Goal: Information Seeking & Learning: Check status

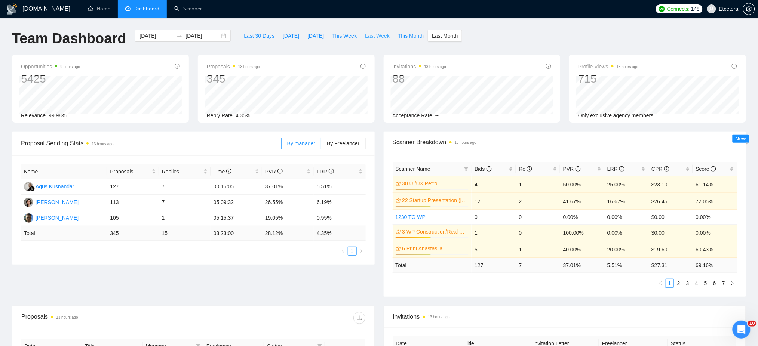
click at [373, 34] on span "Last Week" at bounding box center [377, 36] width 25 height 8
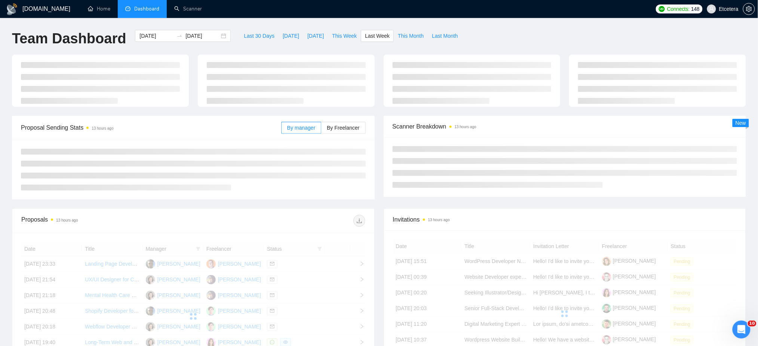
type input "[DATE]"
click at [340, 34] on span "This Week" at bounding box center [344, 36] width 25 height 8
type input "[DATE]"
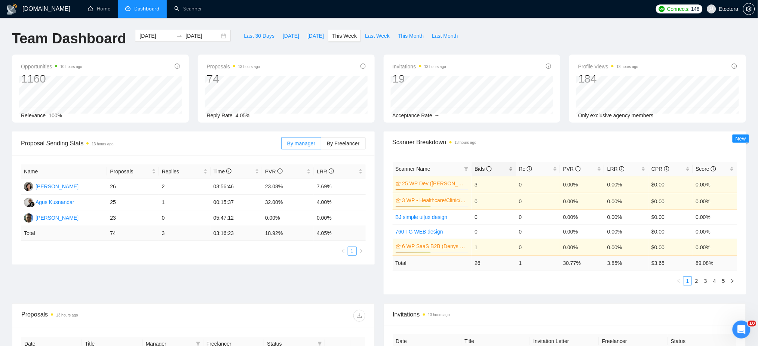
click at [508, 166] on div "Bids" at bounding box center [494, 169] width 38 height 8
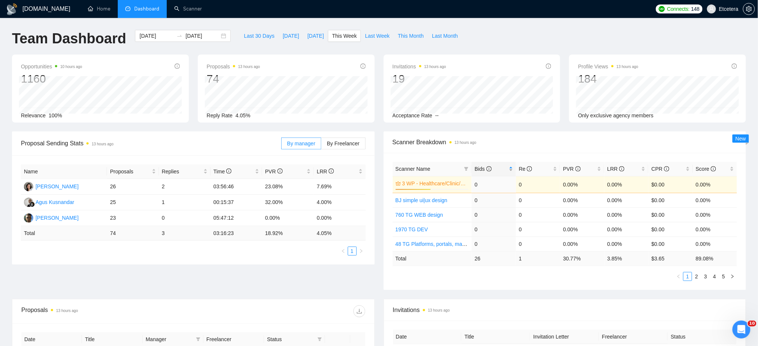
click at [509, 166] on div "Bids" at bounding box center [494, 169] width 38 height 8
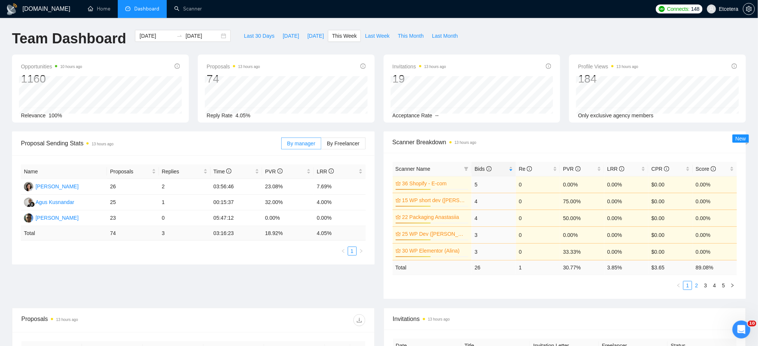
click at [697, 287] on link "2" at bounding box center [697, 286] width 8 height 8
click at [339, 141] on span "By Freelancer" at bounding box center [343, 144] width 33 height 6
click at [321, 146] on input "By Freelancer" at bounding box center [321, 146] width 0 height 0
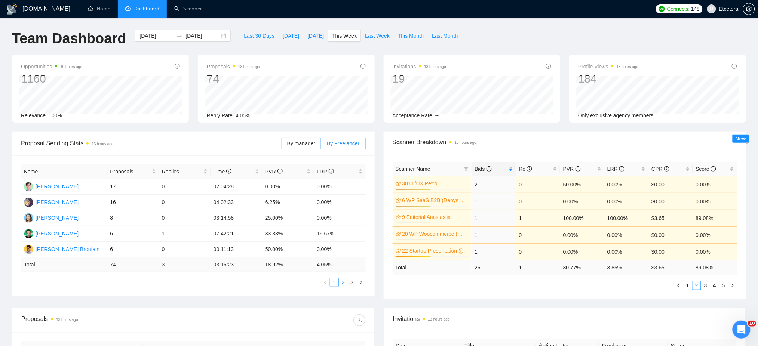
click at [342, 284] on link "2" at bounding box center [343, 283] width 8 height 8
drag, startPoint x: 352, startPoint y: 282, endPoint x: 356, endPoint y: 291, distance: 9.9
click at [352, 283] on link "3" at bounding box center [352, 283] width 8 height 8
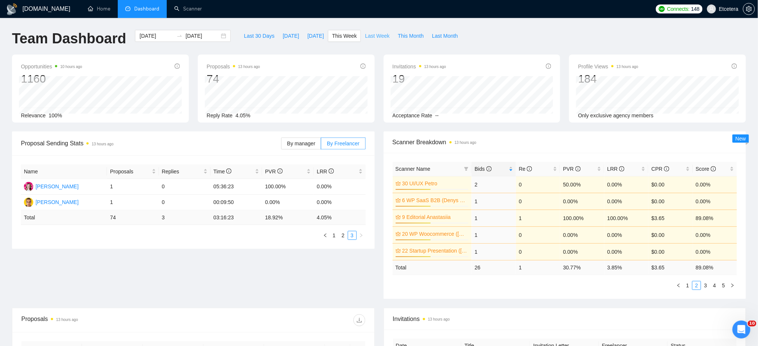
click at [369, 34] on span "Last Week" at bounding box center [377, 36] width 25 height 8
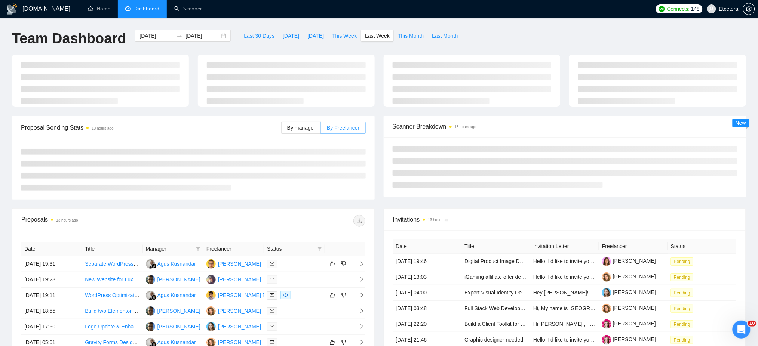
type input "[DATE]"
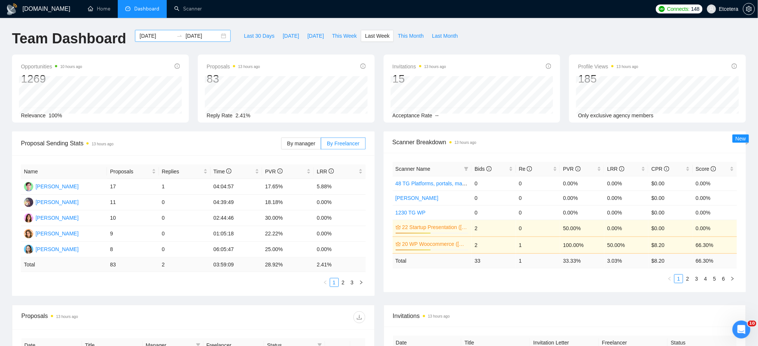
click at [219, 35] on div "[DATE] [DATE]" at bounding box center [183, 36] width 96 height 12
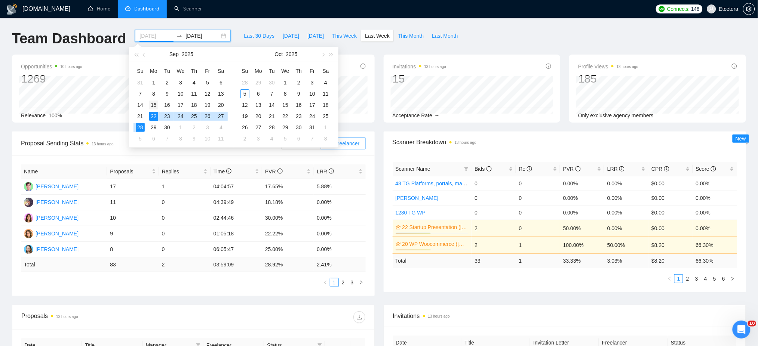
type input "[DATE]"
click at [155, 107] on div "15" at bounding box center [153, 105] width 9 height 9
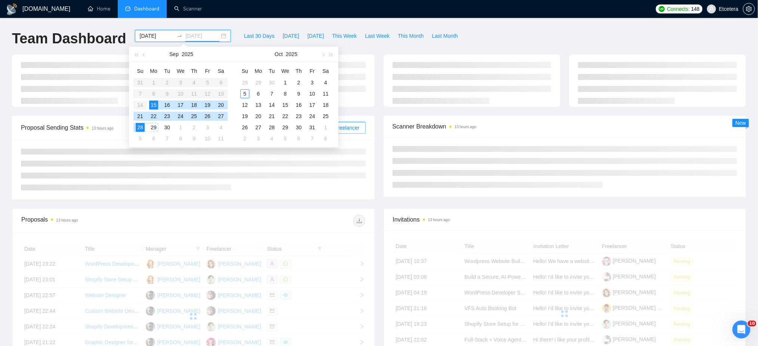
type input "[DATE]"
click at [140, 126] on div "28" at bounding box center [140, 127] width 9 height 9
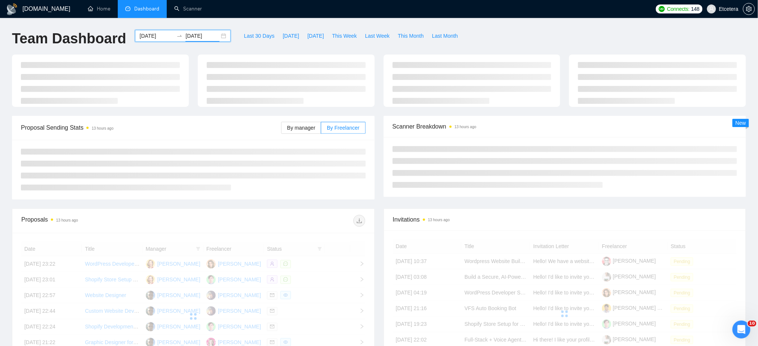
click at [264, 28] on div "[DOMAIN_NAME] Home Dashboard Scanner Connects: 148 Etcetera Team Dashboard [DAT…" at bounding box center [379, 252] width 758 height 505
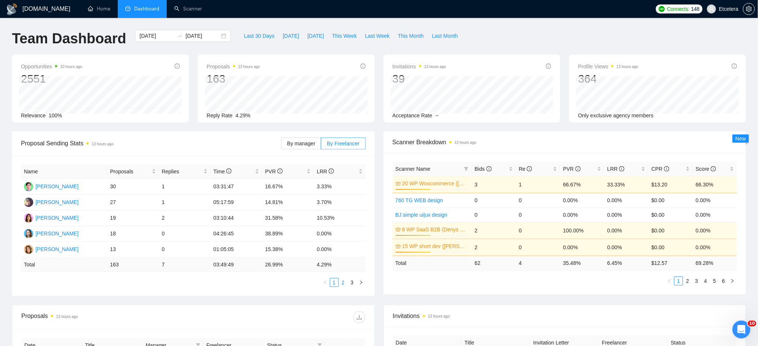
click at [344, 286] on link "2" at bounding box center [343, 283] width 8 height 8
click at [216, 35] on div "[DATE] [DATE]" at bounding box center [183, 36] width 96 height 12
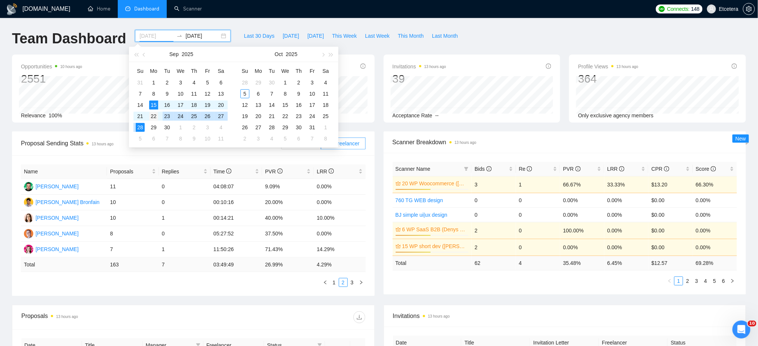
type input "[DATE]"
click at [156, 116] on div "22" at bounding box center [153, 116] width 9 height 9
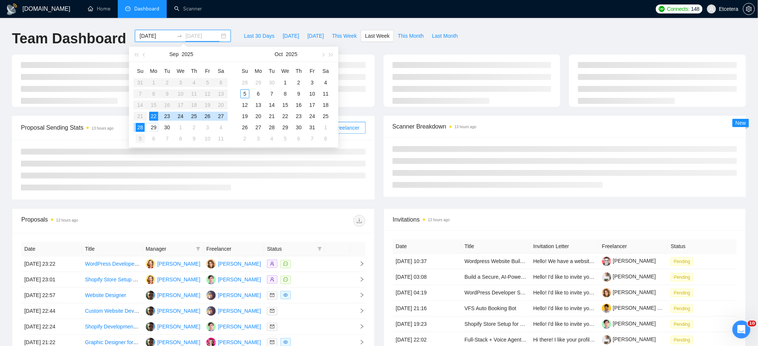
type input "[DATE]"
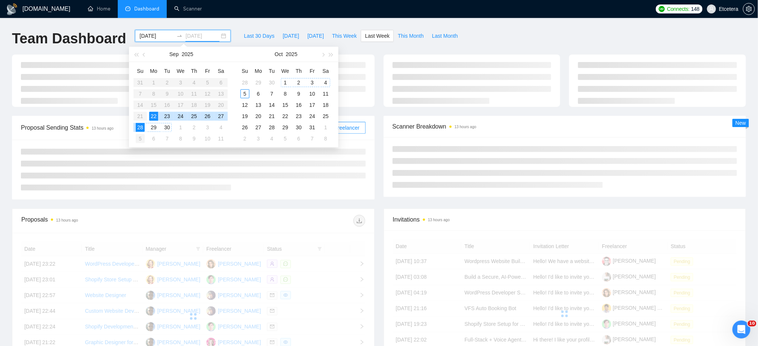
click at [139, 140] on div "5" at bounding box center [140, 138] width 9 height 9
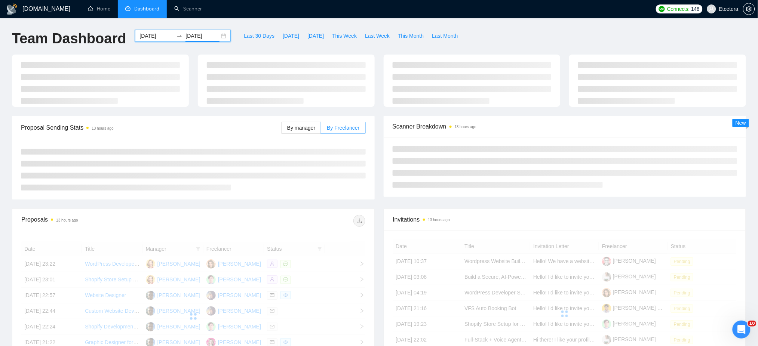
click at [484, 32] on div "Team Dashboard [DATE] [DATE] Last 30 Days [DATE] [DATE] This Week Last Week Thi…" at bounding box center [378, 42] width 743 height 25
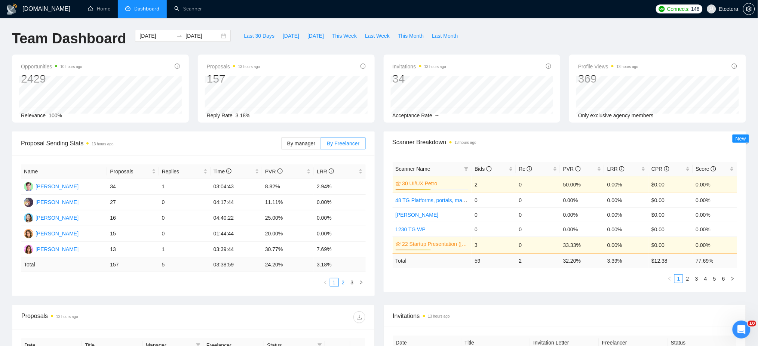
click at [344, 284] on link "2" at bounding box center [343, 283] width 8 height 8
click at [248, 34] on span "Last 30 Days" at bounding box center [259, 36] width 31 height 8
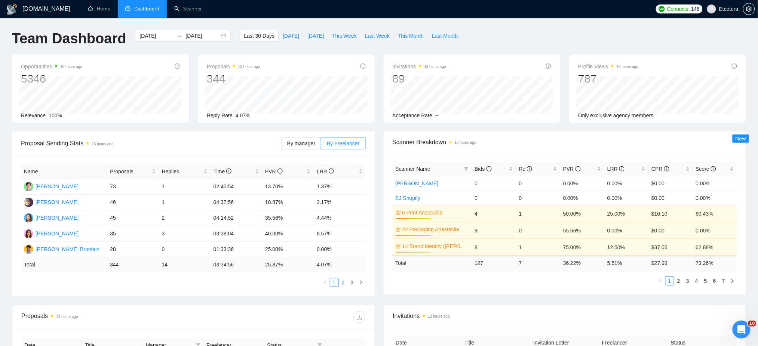
click at [342, 285] on link "2" at bounding box center [343, 283] width 8 height 8
click at [354, 282] on link "3" at bounding box center [352, 283] width 8 height 8
click at [333, 285] on link "1" at bounding box center [334, 283] width 8 height 8
click at [342, 283] on link "2" at bounding box center [343, 283] width 8 height 8
click at [351, 284] on link "3" at bounding box center [352, 283] width 8 height 8
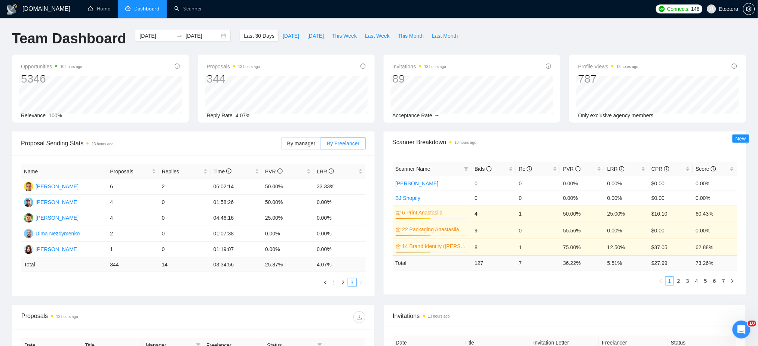
drag, startPoint x: 334, startPoint y: 281, endPoint x: 349, endPoint y: 309, distance: 32.0
click at [333, 281] on link "1" at bounding box center [334, 283] width 8 height 8
click at [217, 35] on div "[DATE] [DATE]" at bounding box center [183, 36] width 96 height 12
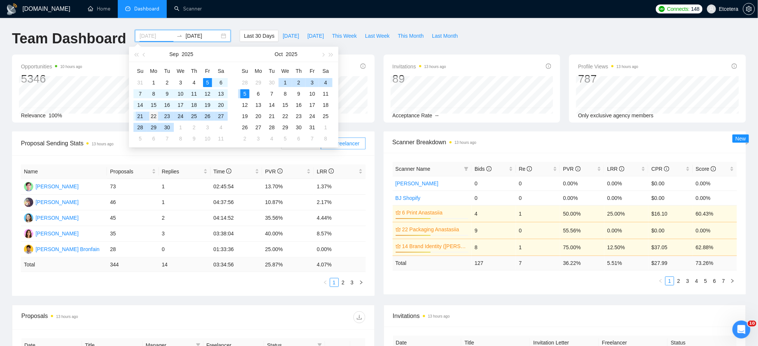
type input "[DATE]"
drag, startPoint x: 153, startPoint y: 116, endPoint x: 156, endPoint y: 129, distance: 13.0
click at [153, 116] on div "22" at bounding box center [153, 116] width 9 height 9
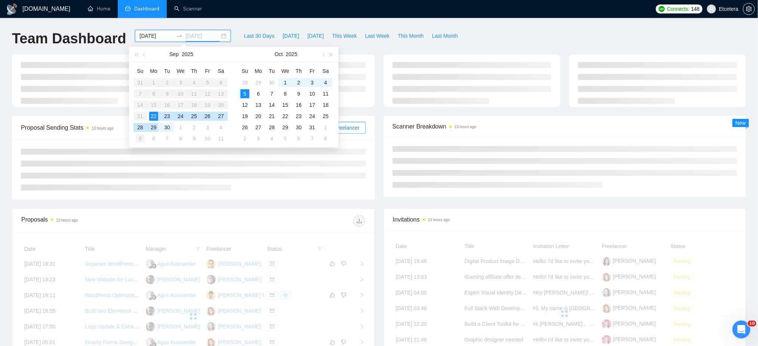
type input "[DATE]"
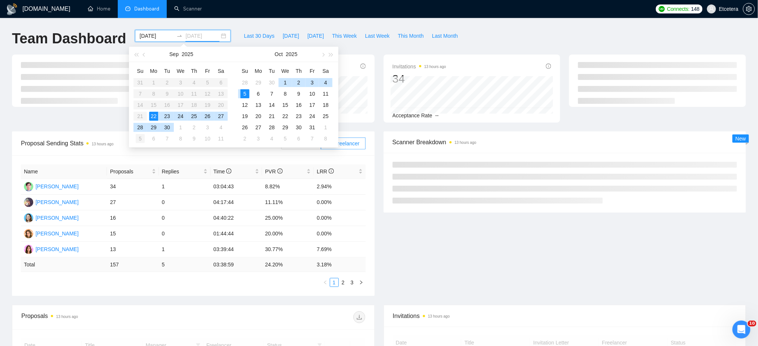
click at [140, 138] on div "5" at bounding box center [140, 138] width 9 height 9
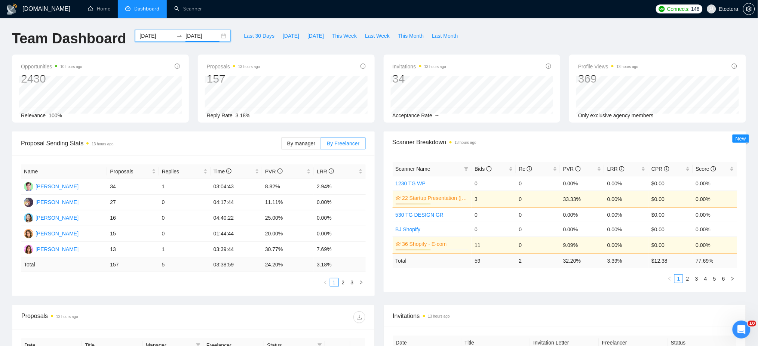
click at [216, 36] on div "[DATE] [DATE]" at bounding box center [183, 36] width 96 height 12
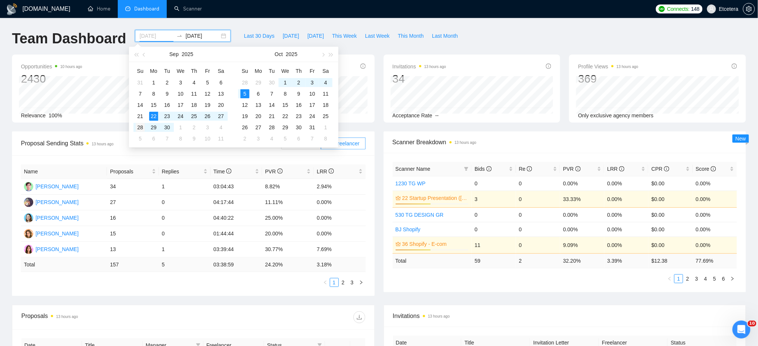
type input "[DATE]"
click at [140, 128] on div "28" at bounding box center [140, 127] width 9 height 9
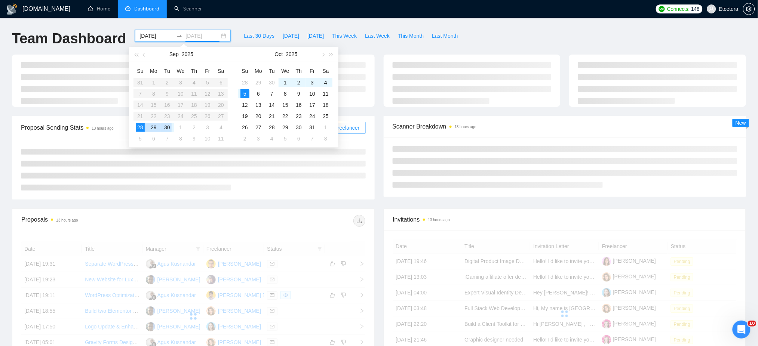
type input "[DATE]"
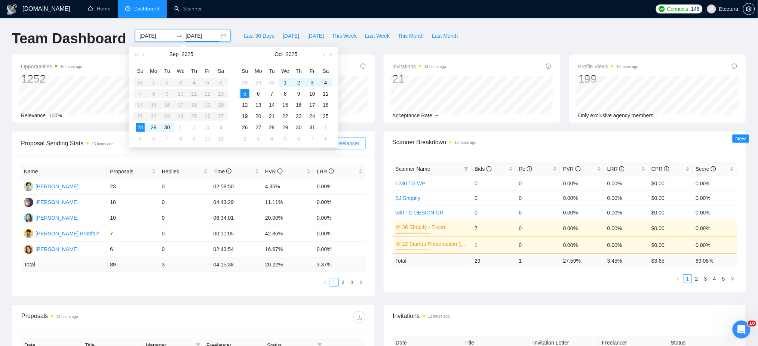
click at [159, 36] on input "[DATE]" at bounding box center [157, 36] width 34 height 8
click at [152, 117] on div "22" at bounding box center [153, 116] width 9 height 9
type input "[DATE]"
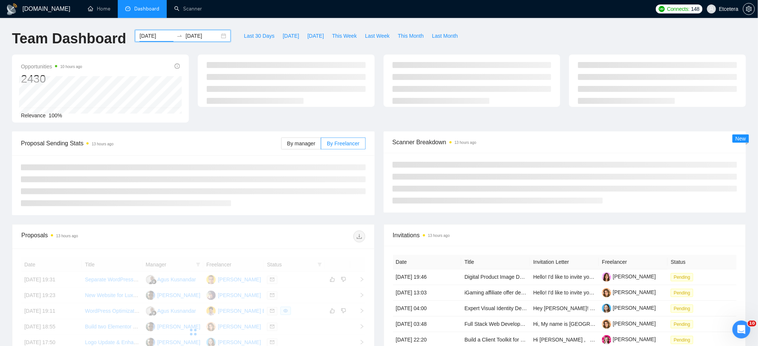
click at [204, 38] on input "[DATE]" at bounding box center [203, 36] width 34 height 8
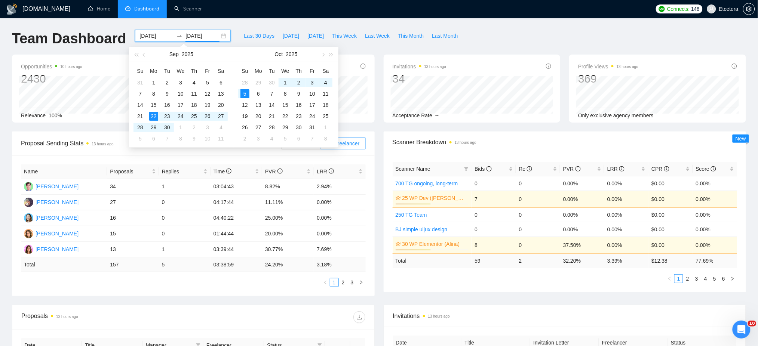
click at [216, 36] on div "[DATE] [DATE]" at bounding box center [183, 36] width 96 height 12
type input "[DATE]"
click at [141, 127] on div "28" at bounding box center [140, 127] width 9 height 9
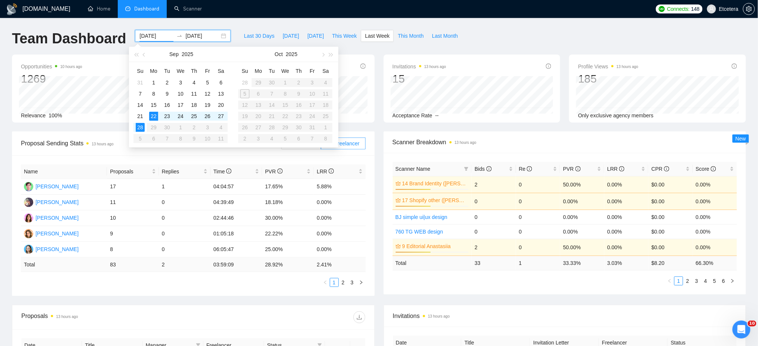
click at [471, 33] on div "Team Dashboard [DATE] [DATE] Last 30 Days [DATE] [DATE] This Week Last Week Thi…" at bounding box center [378, 42] width 743 height 25
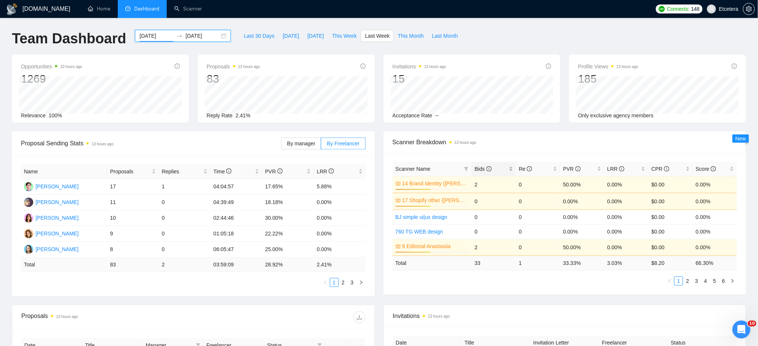
click at [509, 168] on div "Bids" at bounding box center [494, 169] width 38 height 8
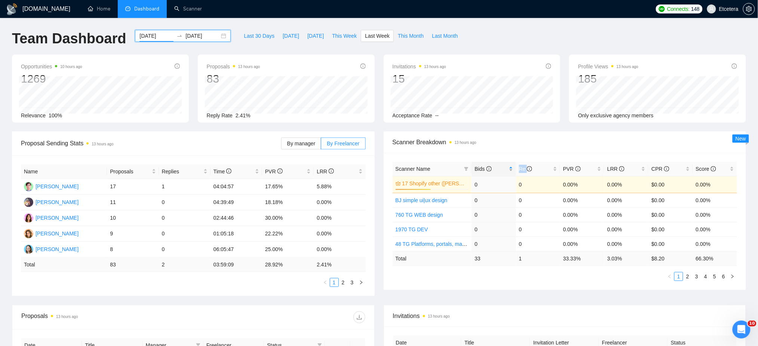
click at [509, 168] on div "Bids" at bounding box center [494, 169] width 38 height 8
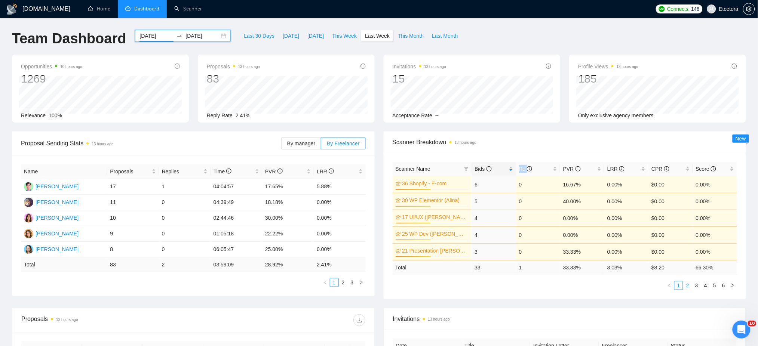
click at [690, 286] on link "2" at bounding box center [688, 286] width 8 height 8
click at [218, 35] on div "[DATE] [DATE]" at bounding box center [183, 36] width 96 height 12
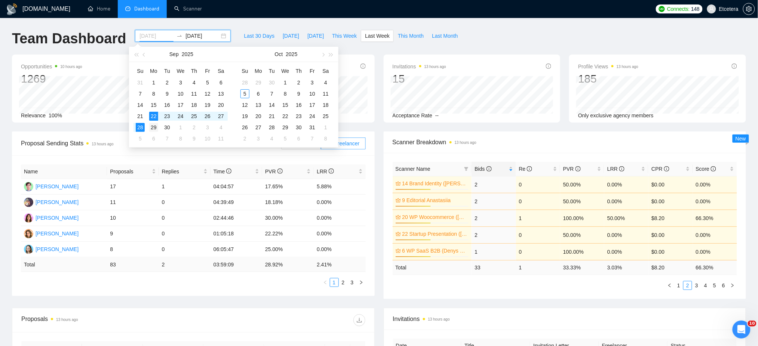
type input "[DATE]"
click at [156, 128] on div "29" at bounding box center [153, 127] width 9 height 9
click at [139, 137] on div "5" at bounding box center [140, 138] width 9 height 9
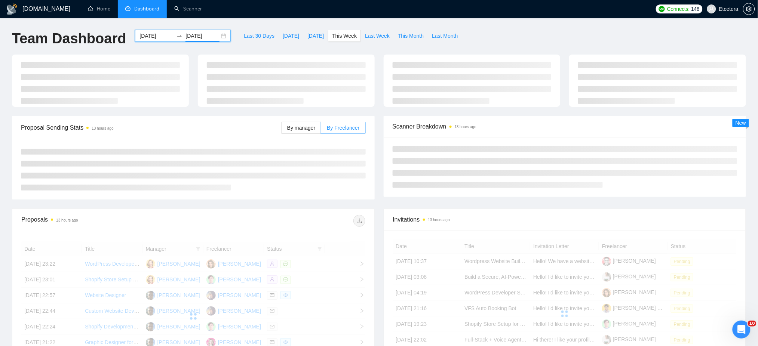
click at [460, 29] on div "[DOMAIN_NAME] Home Dashboard Scanner Connects: 148 Etcetera Team Dashboard [DAT…" at bounding box center [379, 252] width 758 height 505
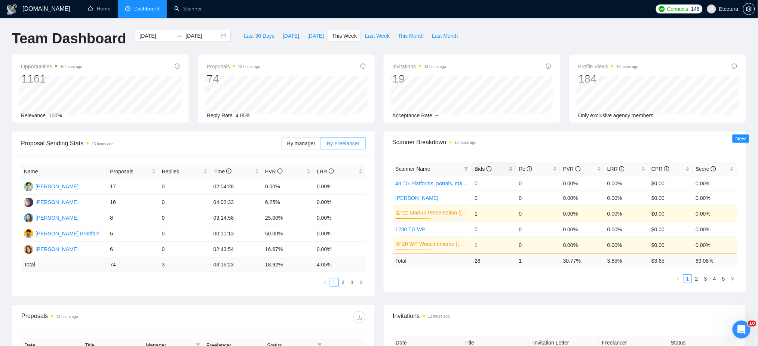
click at [513, 165] on div "Bids" at bounding box center [494, 169] width 38 height 8
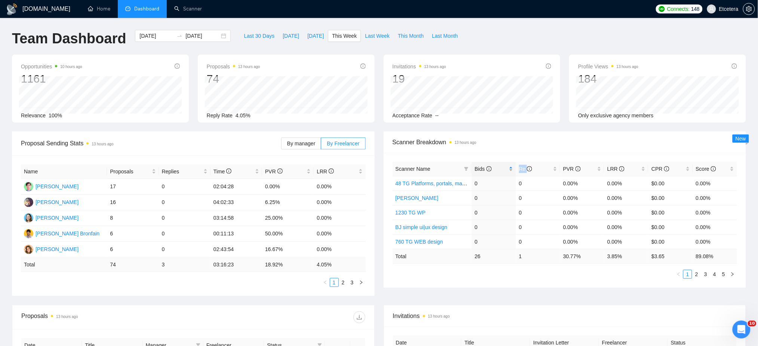
click at [512, 165] on div "Bids" at bounding box center [494, 169] width 38 height 8
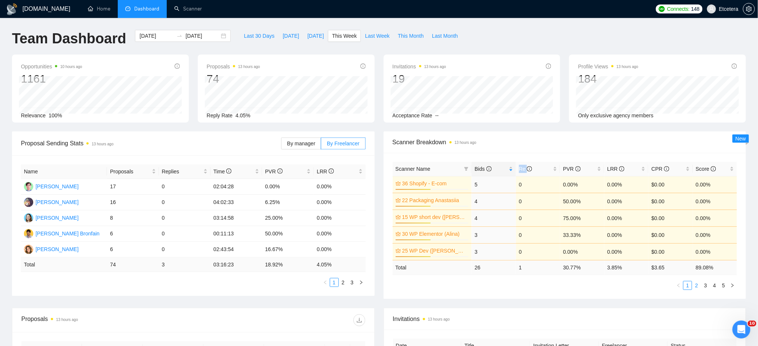
click at [697, 285] on link "2" at bounding box center [697, 286] width 8 height 8
click at [213, 36] on input "[DATE]" at bounding box center [203, 36] width 34 height 8
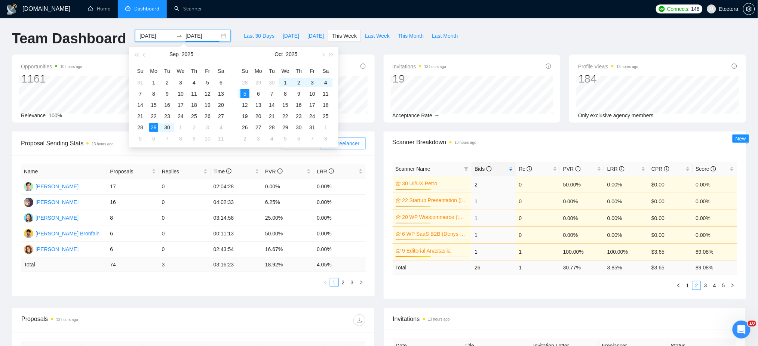
click at [218, 37] on div "[DATE] [DATE]" at bounding box center [183, 36] width 96 height 12
type input "[DATE]"
click at [154, 114] on div "22" at bounding box center [153, 116] width 9 height 9
click at [139, 126] on table "Su Mo Tu We Th Fr Sa 31 1 2 3 4 5 6 7 8 9 10 11 12 13 14 15 16 17 18 19 20 21 2…" at bounding box center [181, 104] width 94 height 79
type input "[DATE]"
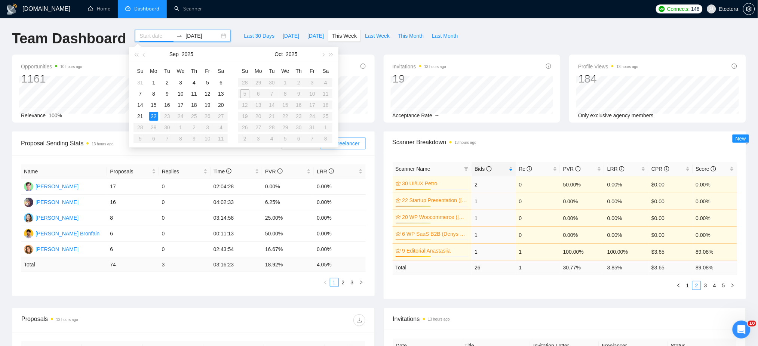
click at [153, 34] on input at bounding box center [157, 36] width 34 height 8
type input "[DATE]"
click at [153, 116] on div "22" at bounding box center [153, 116] width 9 height 9
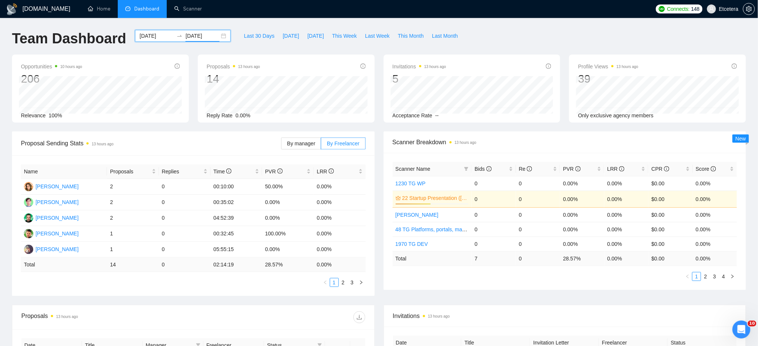
click at [199, 34] on input "[DATE]" at bounding box center [203, 36] width 34 height 8
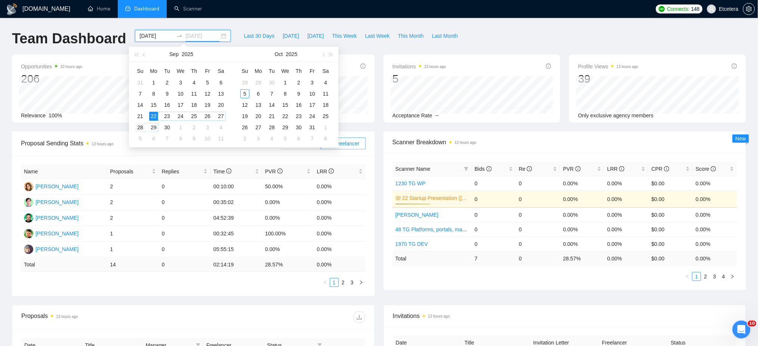
type input "[DATE]"
click at [138, 128] on div "28" at bounding box center [140, 127] width 9 height 9
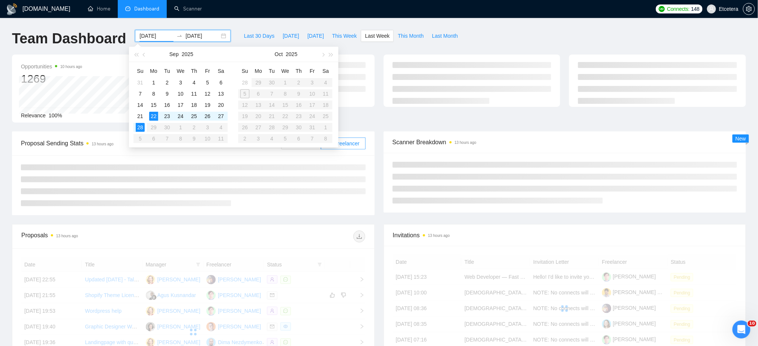
click at [483, 35] on div "Team Dashboard [DATE] [DATE] Last 30 Days [DATE] [DATE] This Week Last Week Thi…" at bounding box center [378, 42] width 743 height 25
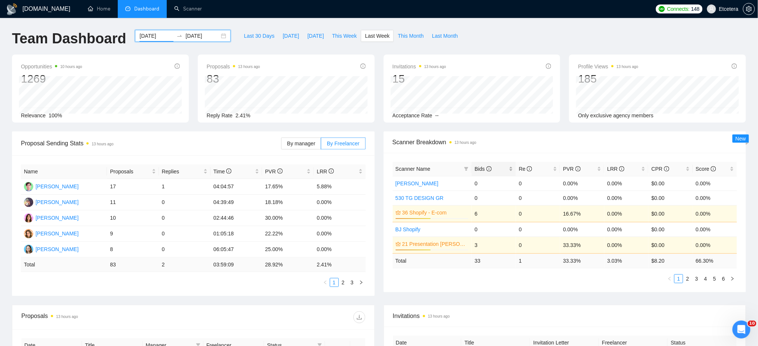
click at [511, 168] on div "Bids" at bounding box center [494, 169] width 38 height 8
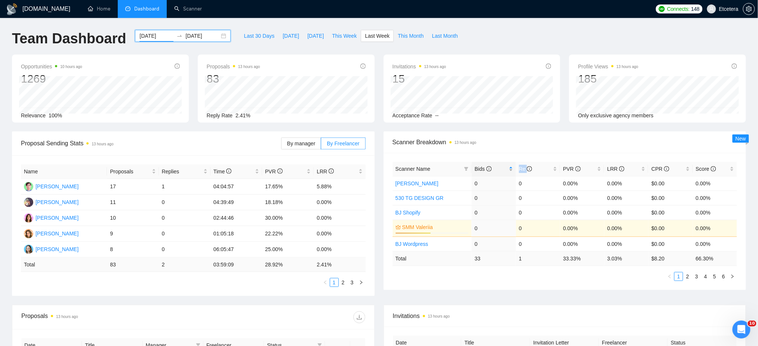
click at [511, 168] on div "Bids" at bounding box center [494, 169] width 38 height 8
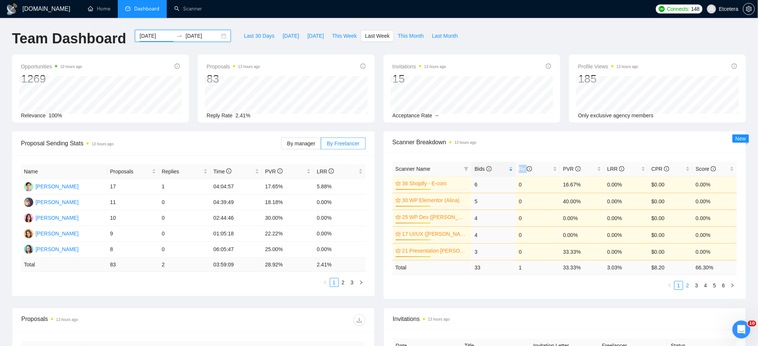
click at [689, 285] on link "2" at bounding box center [688, 286] width 8 height 8
click at [217, 36] on div "[DATE] [DATE]" at bounding box center [183, 36] width 96 height 12
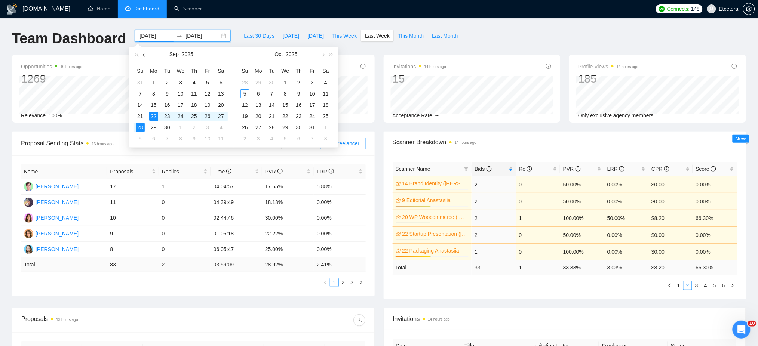
click at [147, 54] on button "button" at bounding box center [144, 54] width 8 height 15
click at [145, 55] on span "button" at bounding box center [145, 55] width 4 height 4
type input "[DATE]"
click at [152, 118] on div "21" at bounding box center [153, 116] width 9 height 9
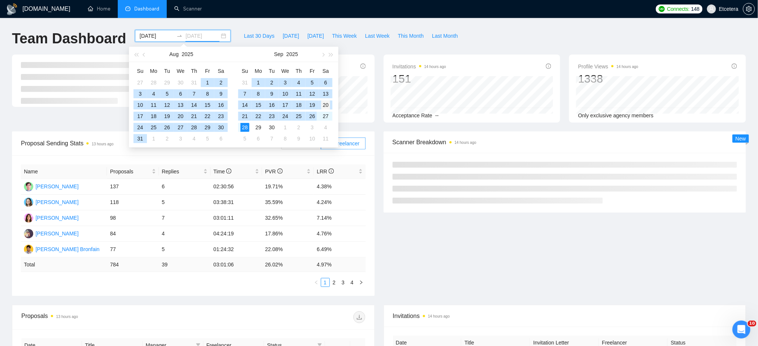
type input "[DATE]"
click at [325, 107] on div "20" at bounding box center [325, 105] width 9 height 9
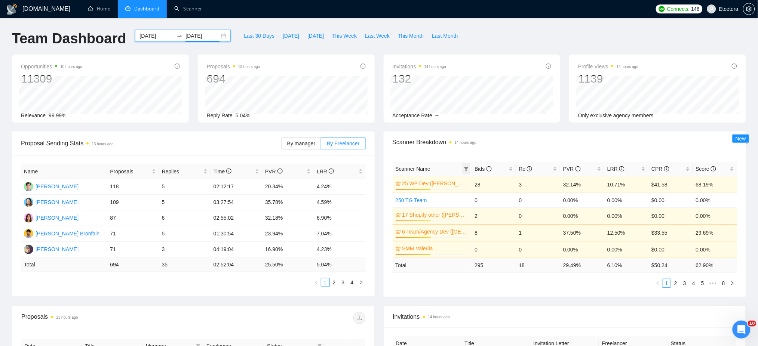
click at [467, 167] on icon "filter" at bounding box center [467, 169] width 4 height 4
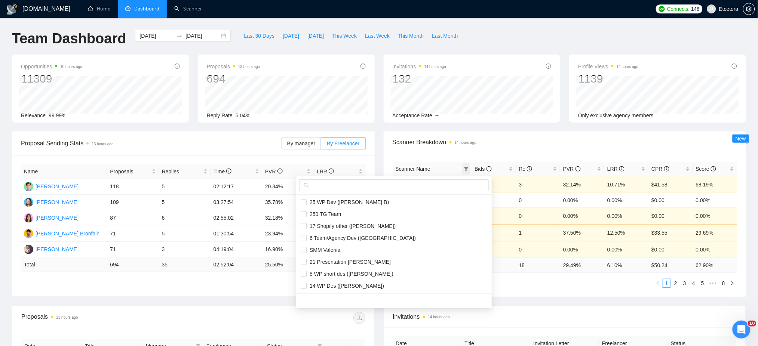
click at [467, 167] on icon "filter" at bounding box center [467, 169] width 4 height 4
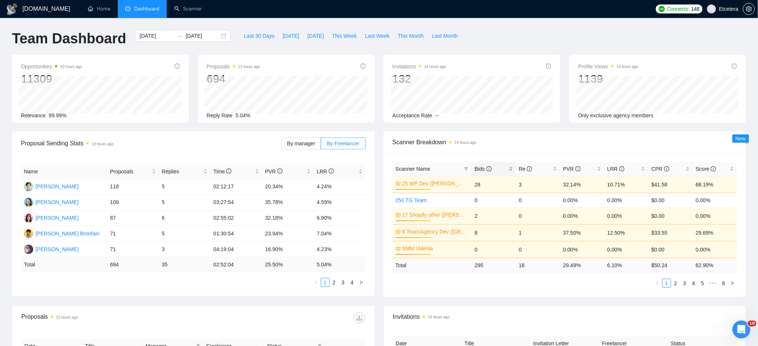
click at [511, 168] on div "Bids" at bounding box center [494, 169] width 38 height 8
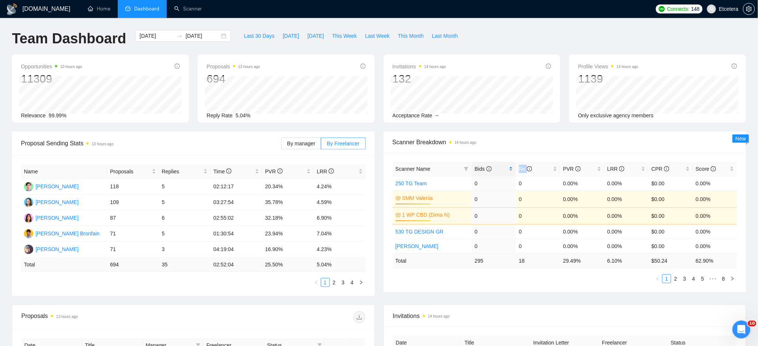
click at [511, 168] on div "Bids" at bounding box center [494, 169] width 38 height 8
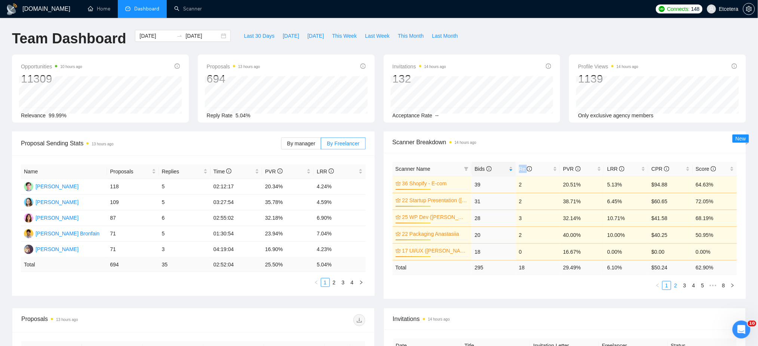
click at [678, 285] on link "2" at bounding box center [676, 286] width 8 height 8
click at [220, 36] on div "[DATE] [DATE]" at bounding box center [183, 36] width 96 height 12
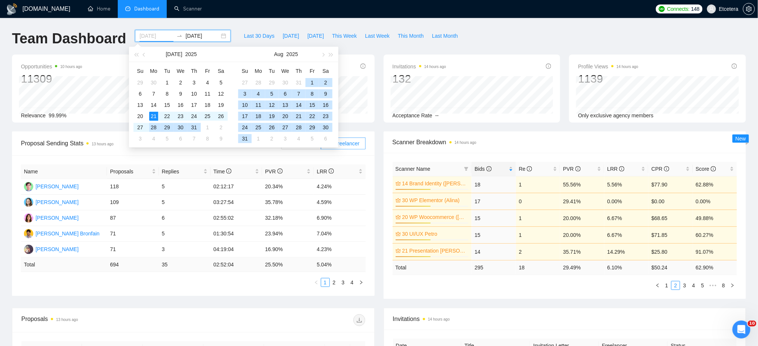
drag, startPoint x: 153, startPoint y: 128, endPoint x: 367, endPoint y: 93, distance: 217.2
click at [153, 128] on div "28" at bounding box center [153, 127] width 9 height 9
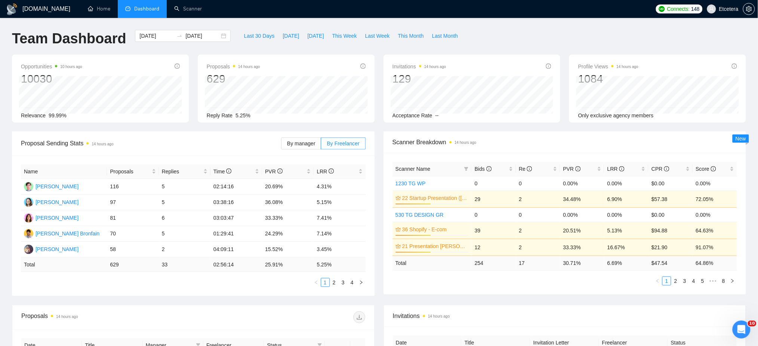
click at [486, 31] on div "Team Dashboard [DATE] [DATE] Last 30 Days [DATE] [DATE] This Week Last Week Thi…" at bounding box center [378, 42] width 743 height 25
click at [512, 168] on div "Bids" at bounding box center [494, 169] width 38 height 8
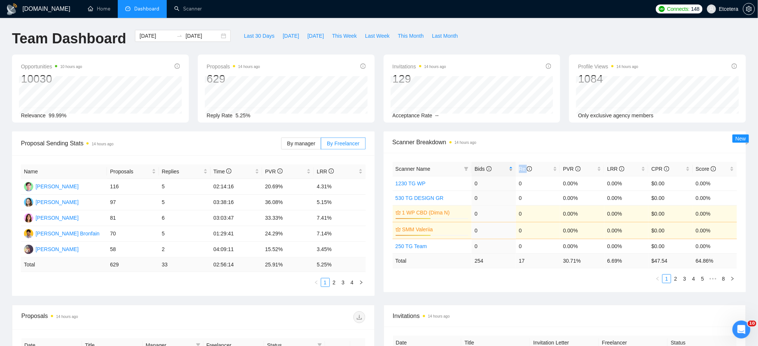
click at [512, 168] on div "Bids" at bounding box center [494, 169] width 38 height 8
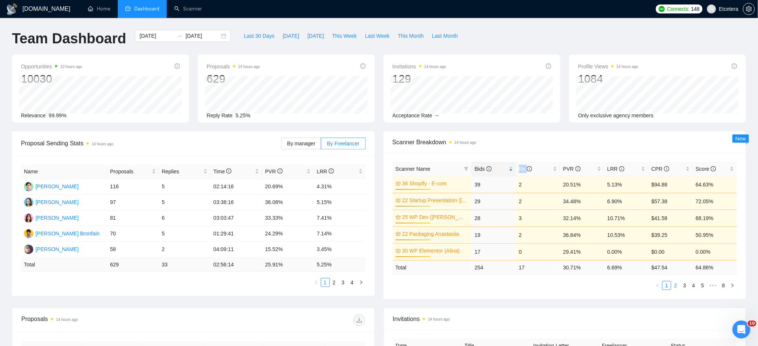
click at [677, 286] on link "2" at bounding box center [676, 286] width 8 height 8
click at [218, 35] on div "[DATE] [DATE]" at bounding box center [183, 36] width 96 height 12
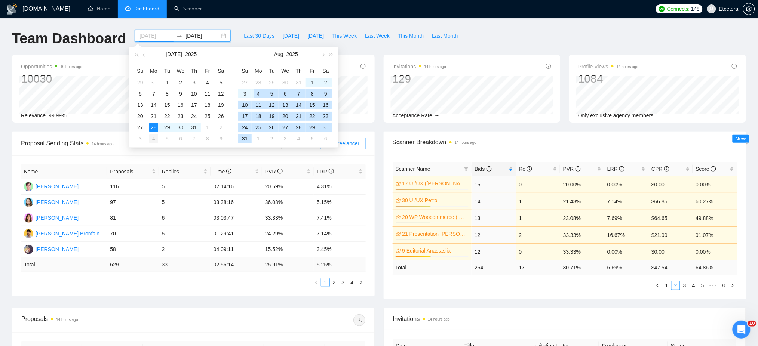
click at [153, 140] on div "4" at bounding box center [153, 138] width 9 height 9
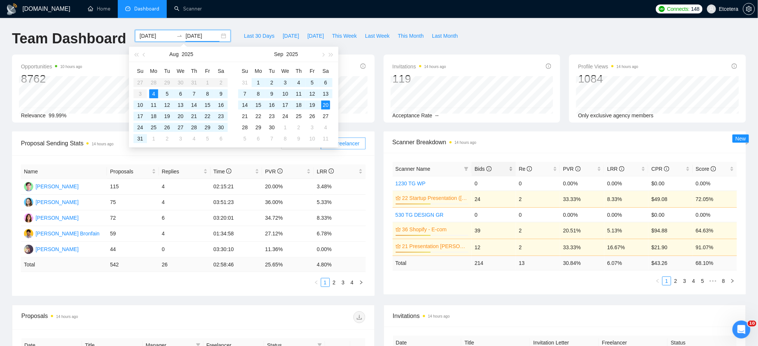
click at [512, 168] on div "Bids" at bounding box center [494, 169] width 38 height 8
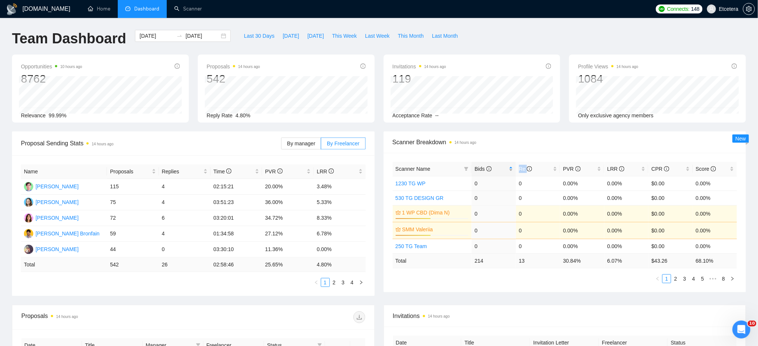
click at [512, 168] on div "Bids" at bounding box center [494, 169] width 38 height 8
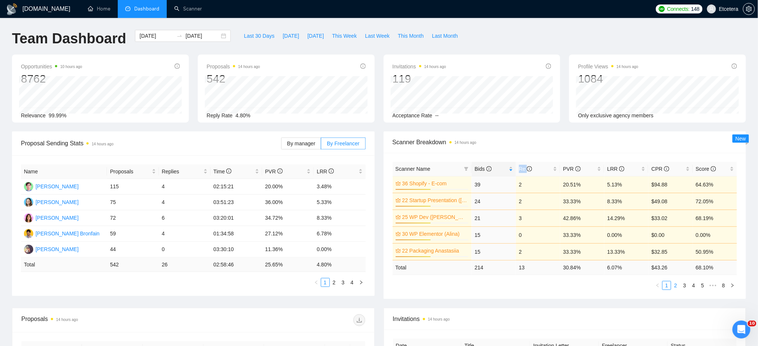
click at [677, 285] on link "2" at bounding box center [676, 286] width 8 height 8
click at [218, 37] on div "[DATE] [DATE]" at bounding box center [183, 36] width 96 height 12
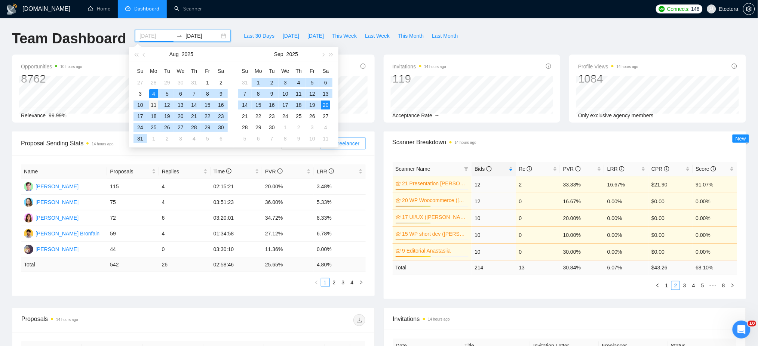
type input "[DATE]"
click at [153, 105] on div "11" at bounding box center [153, 105] width 9 height 9
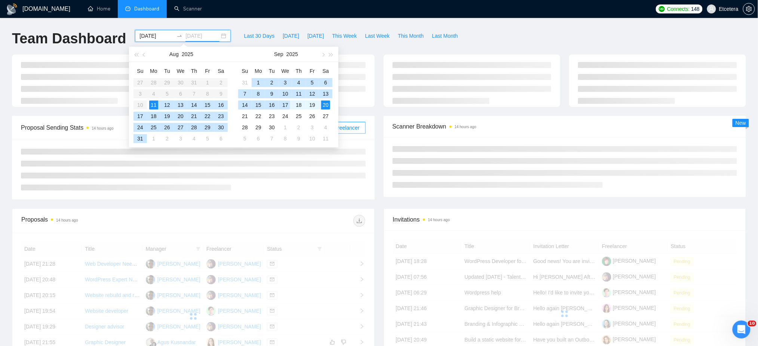
type input "[DATE]"
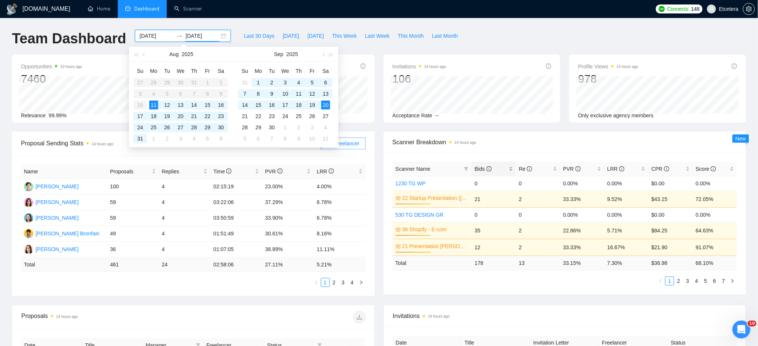
click at [513, 166] on div "Bids" at bounding box center [494, 169] width 38 height 8
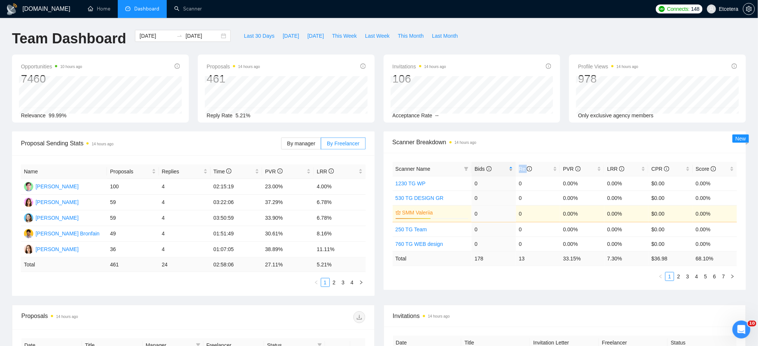
click at [513, 166] on div "Bids" at bounding box center [494, 169] width 38 height 8
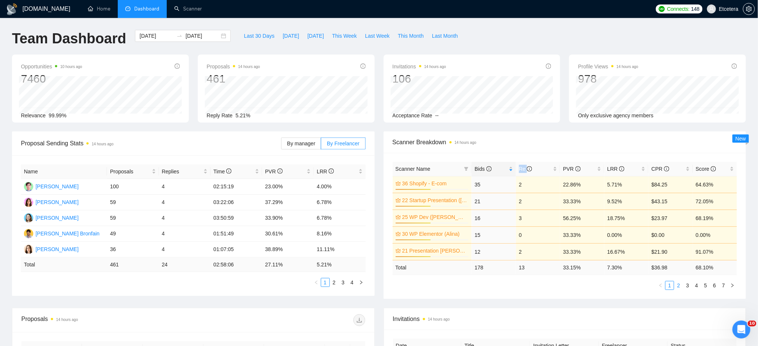
click at [680, 284] on link "2" at bounding box center [679, 286] width 8 height 8
click at [218, 37] on div "[DATE] [DATE]" at bounding box center [183, 36] width 96 height 12
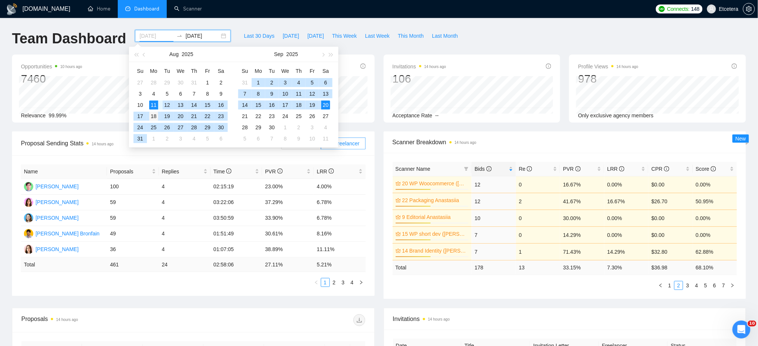
type input "[DATE]"
click at [156, 116] on div "18" at bounding box center [153, 116] width 9 height 9
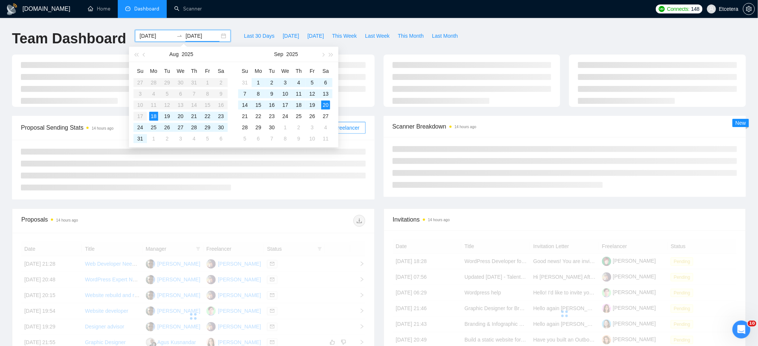
type input "[DATE]"
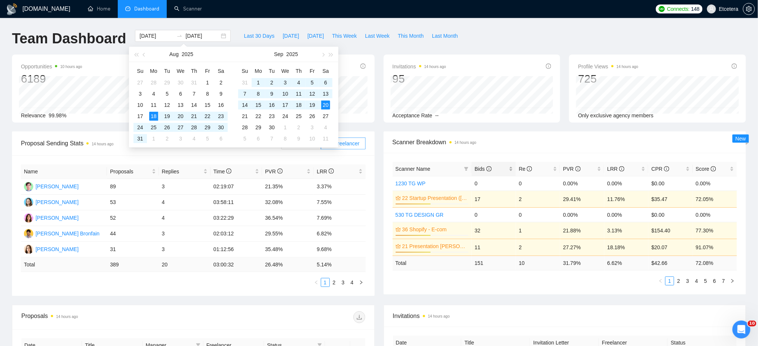
click at [511, 169] on div "Bids" at bounding box center [494, 169] width 38 height 8
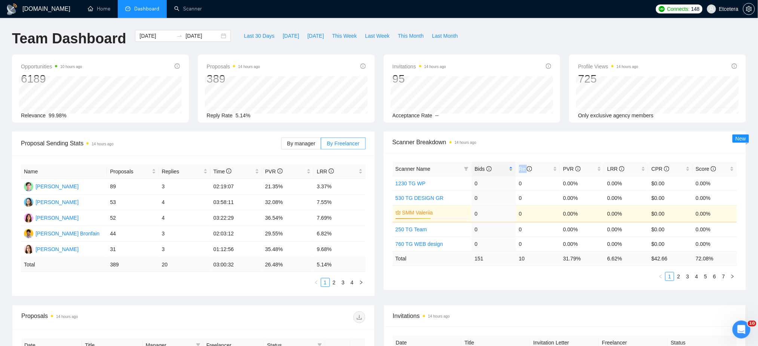
click at [511, 169] on div "Bids" at bounding box center [494, 169] width 38 height 8
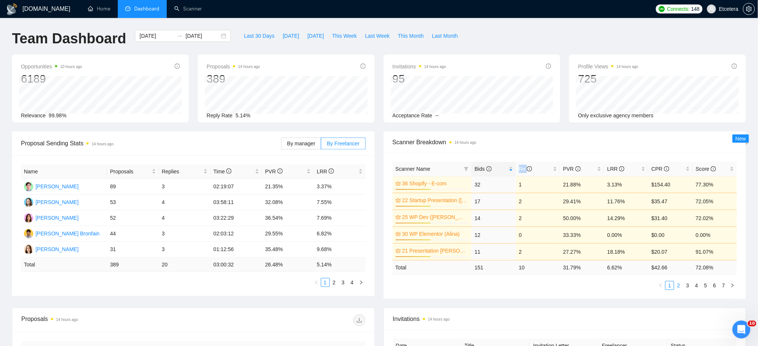
click at [679, 287] on link "2" at bounding box center [679, 286] width 8 height 8
click at [334, 34] on span "This Week" at bounding box center [344, 36] width 25 height 8
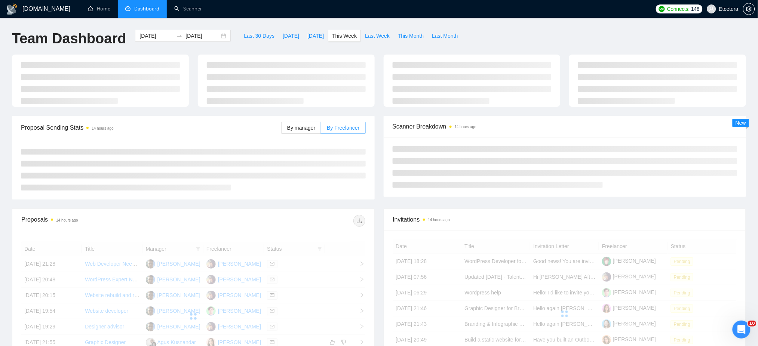
type input "[DATE]"
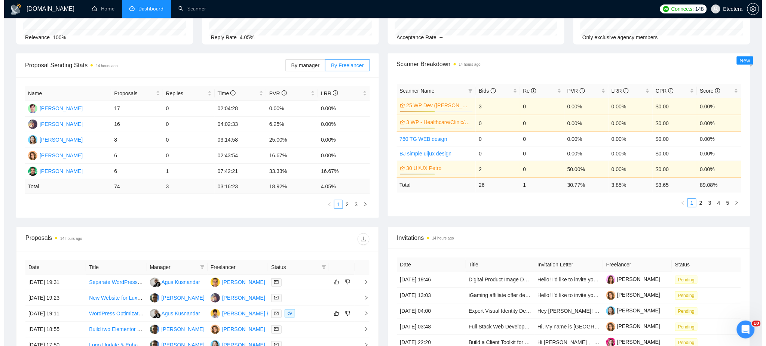
scroll to position [199, 0]
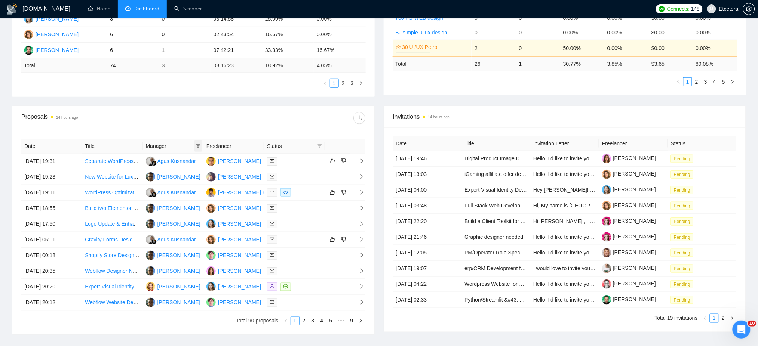
drag, startPoint x: 202, startPoint y: 143, endPoint x: 200, endPoint y: 147, distance: 4.2
click at [202, 143] on span at bounding box center [198, 146] width 7 height 11
click at [175, 194] on span "Agus Kusnandar" at bounding box center [178, 197] width 39 height 6
checkbox input "true"
click at [248, 126] on div "Proposals 14 hours ago" at bounding box center [193, 118] width 344 height 24
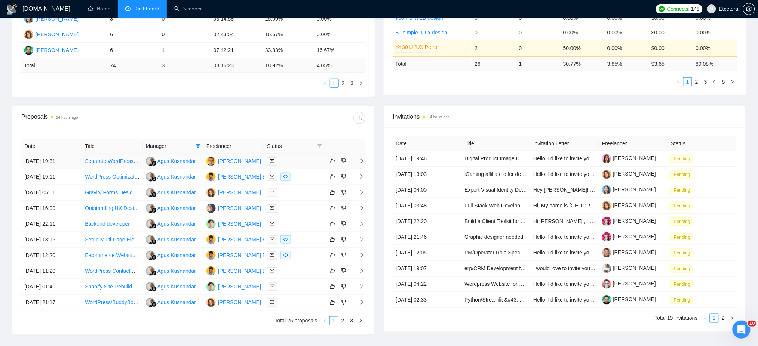
click at [301, 163] on div at bounding box center [294, 161] width 55 height 9
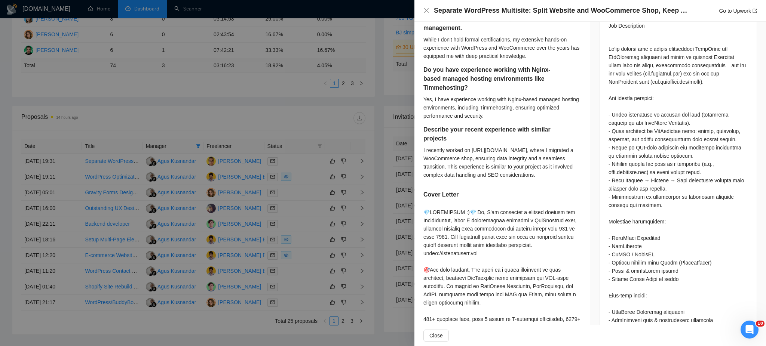
scroll to position [449, 0]
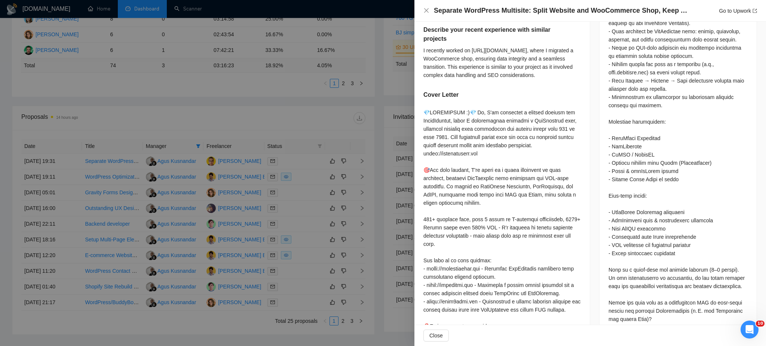
click at [303, 181] on div at bounding box center [383, 173] width 766 height 346
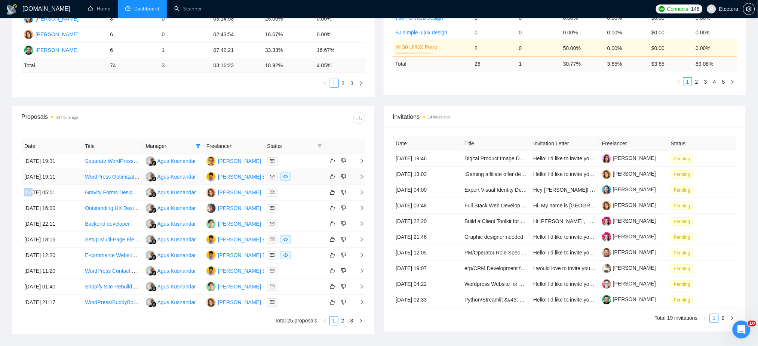
click at [303, 181] on div at bounding box center [294, 177] width 55 height 9
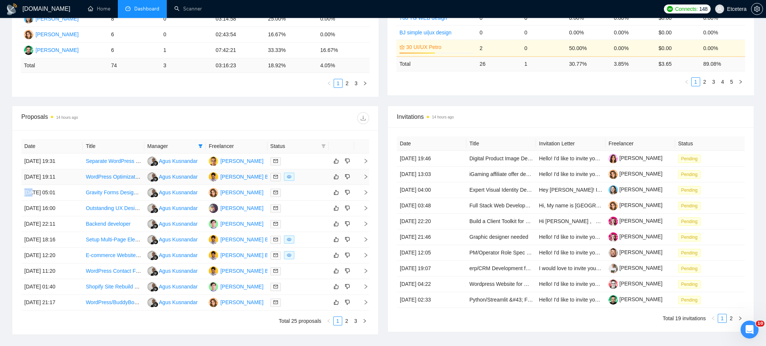
scroll to position [125, 0]
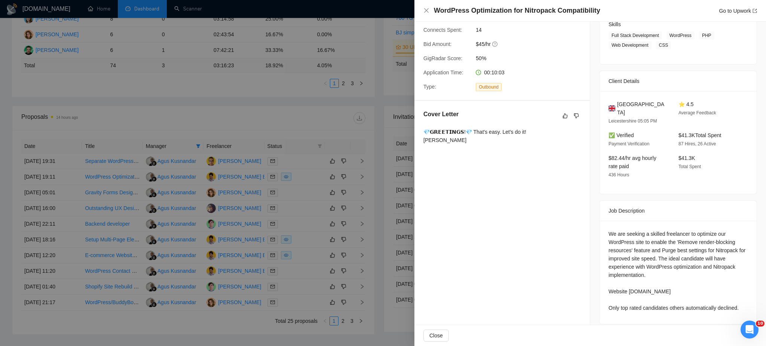
click at [290, 195] on div at bounding box center [383, 173] width 766 height 346
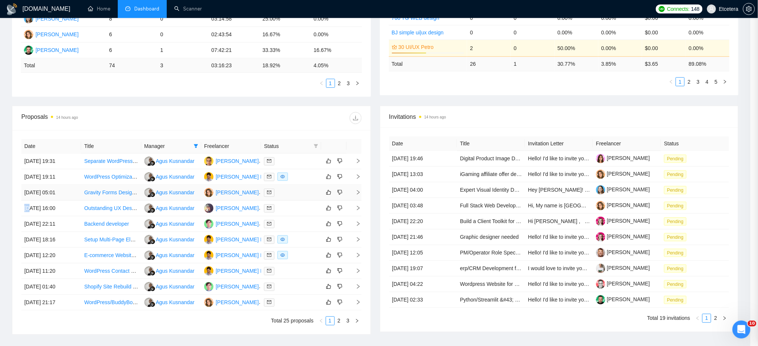
click at [290, 194] on div at bounding box center [291, 193] width 54 height 9
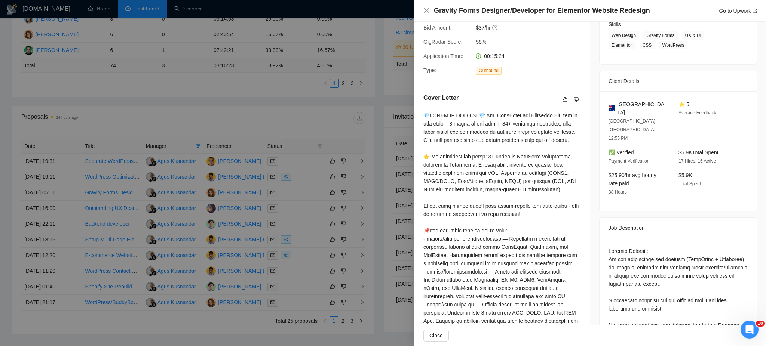
click at [288, 208] on div at bounding box center [383, 173] width 766 height 346
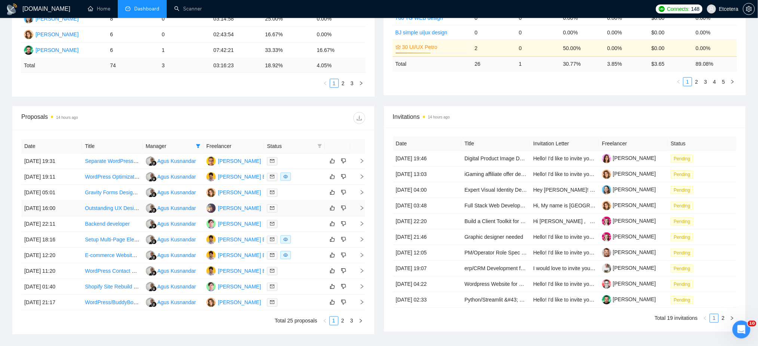
click at [288, 210] on div at bounding box center [294, 208] width 55 height 9
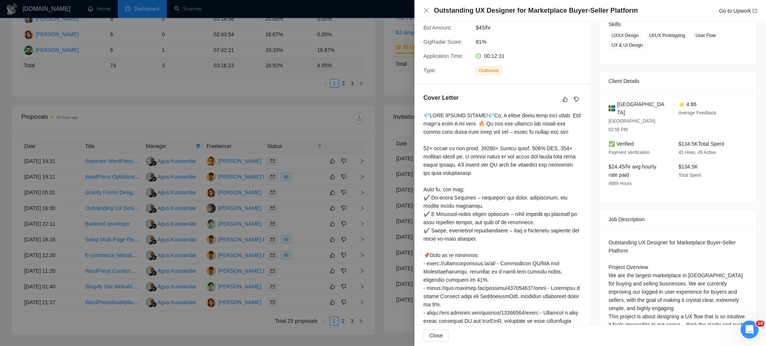
click at [302, 213] on div at bounding box center [383, 173] width 766 height 346
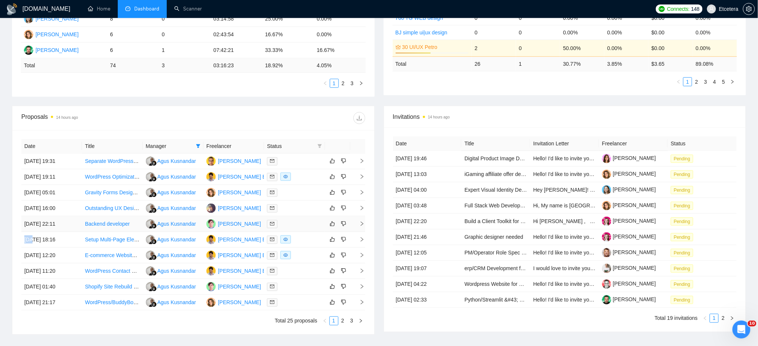
click at [292, 228] on div at bounding box center [294, 224] width 55 height 9
